Goal: Information Seeking & Learning: Learn about a topic

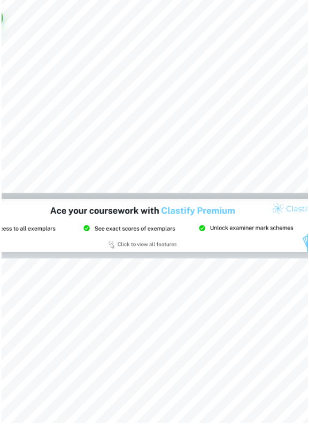
scroll to position [3112, 0]
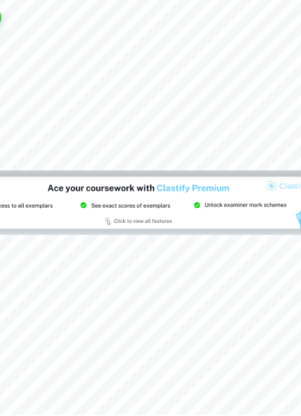
click at [11, 63] on button "Info" at bounding box center [21, 73] width 21 height 21
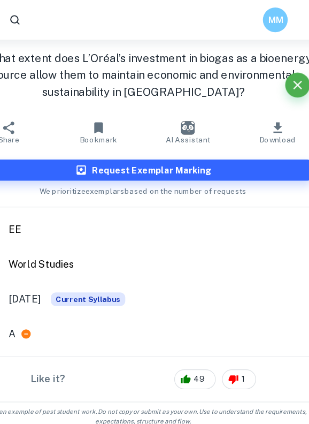
scroll to position [3111, 0]
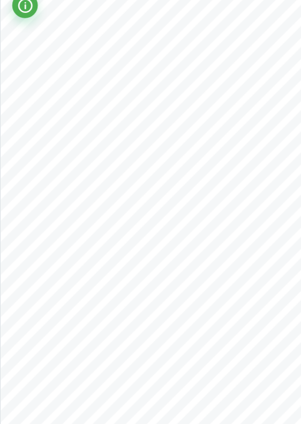
scroll to position [5246, 0]
